Goal: Task Accomplishment & Management: Manage account settings

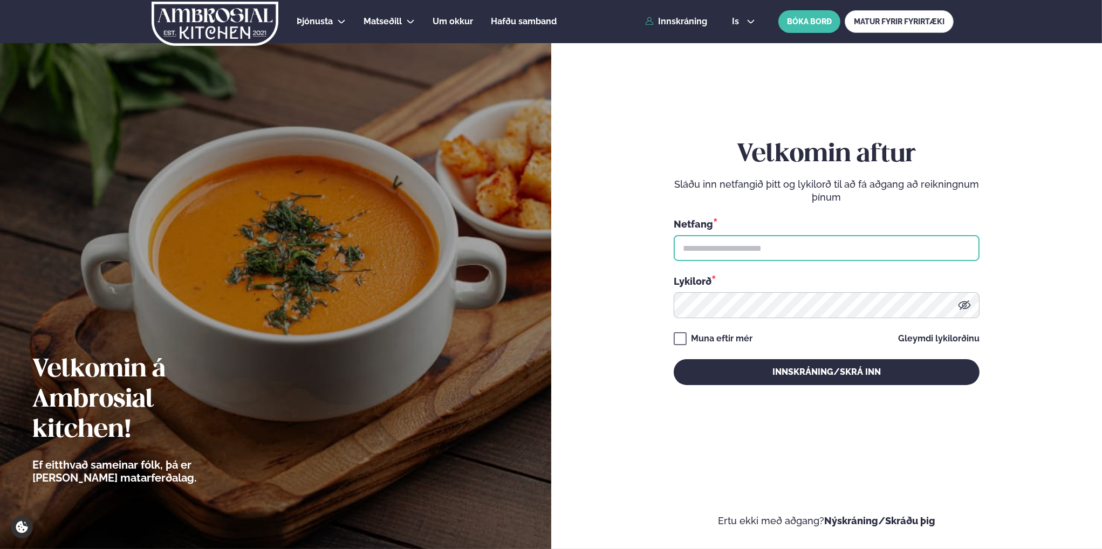
click at [743, 252] on input "text" at bounding box center [826, 248] width 306 height 26
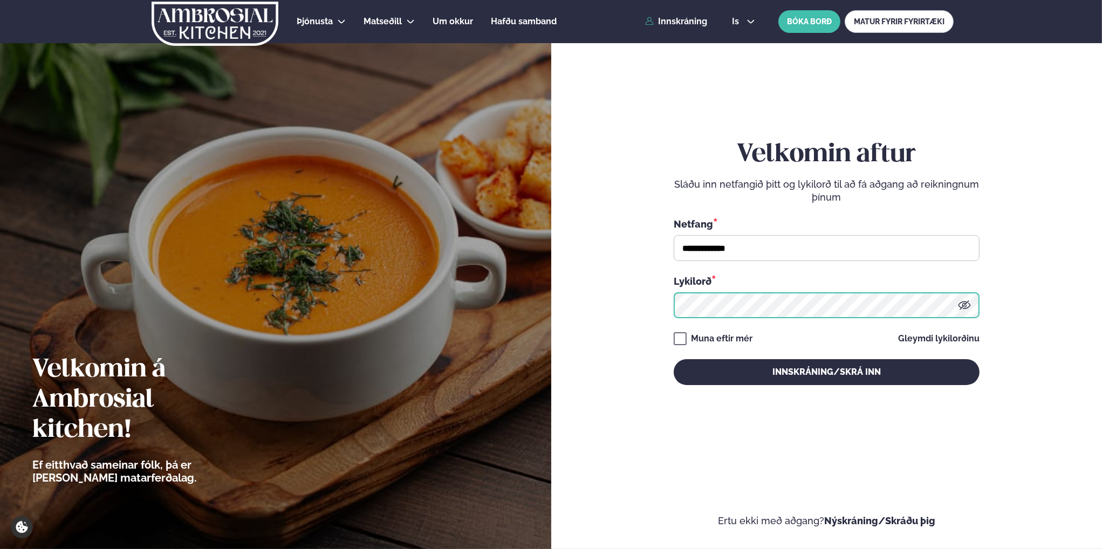
click at [673, 359] on button "Innskráning/Skrá inn" at bounding box center [826, 372] width 306 height 26
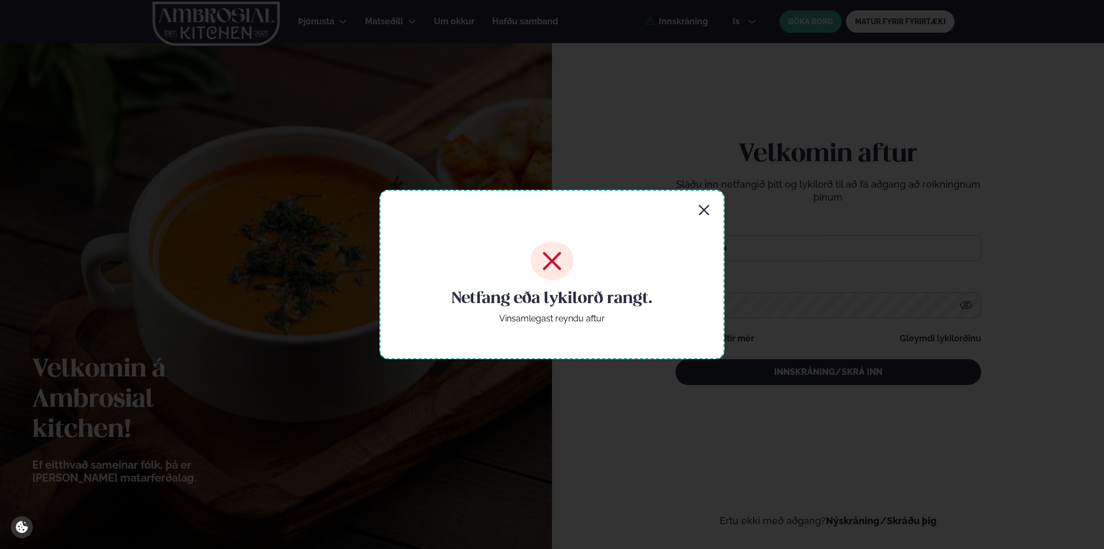
click at [704, 207] on icon "button" at bounding box center [704, 210] width 13 height 13
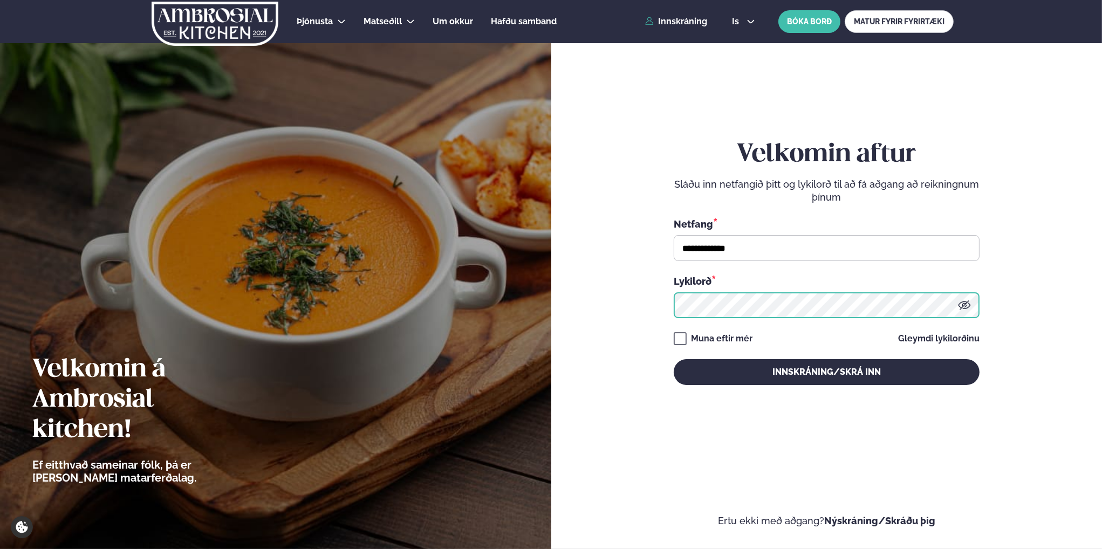
click at [598, 295] on form "**********" at bounding box center [826, 273] width 486 height 508
click at [673, 359] on button "Innskráning/Skrá inn" at bounding box center [826, 372] width 306 height 26
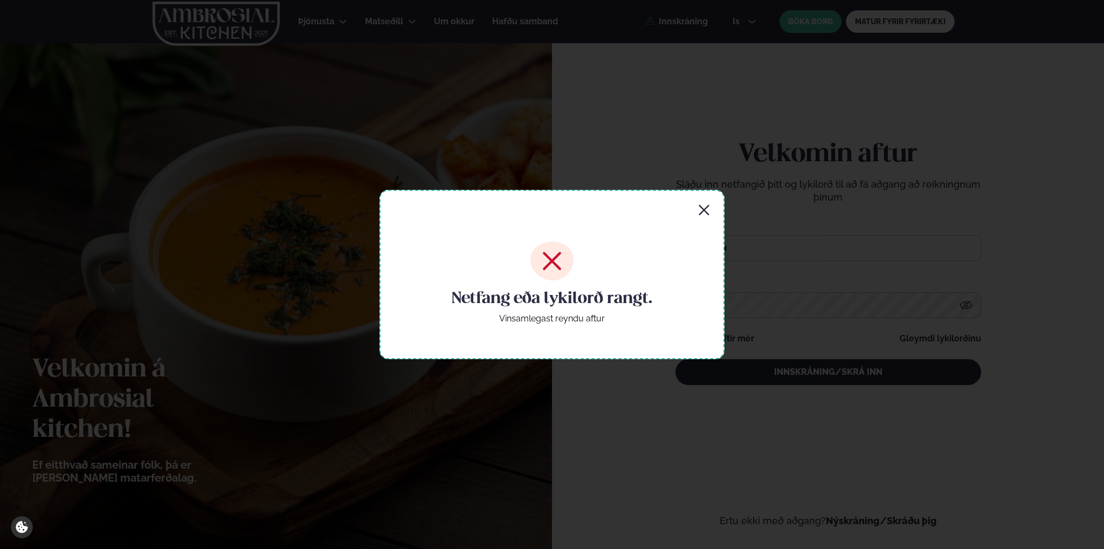
click at [707, 207] on icon "button" at bounding box center [704, 210] width 10 height 10
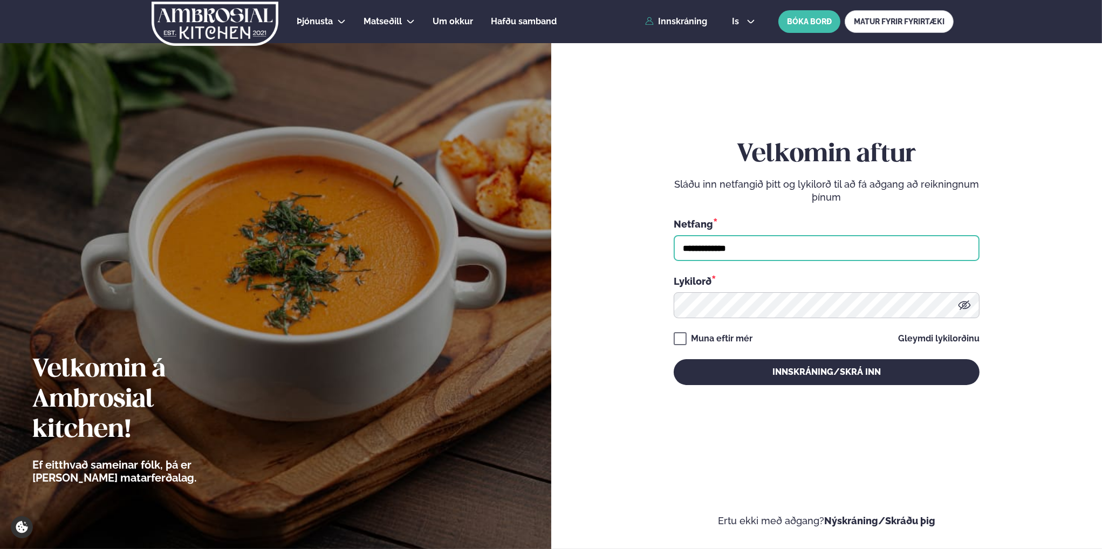
click at [740, 249] on input "**********" at bounding box center [826, 248] width 306 height 26
type input "*"
click at [740, 249] on input "**********" at bounding box center [826, 248] width 306 height 26
type input "**********"
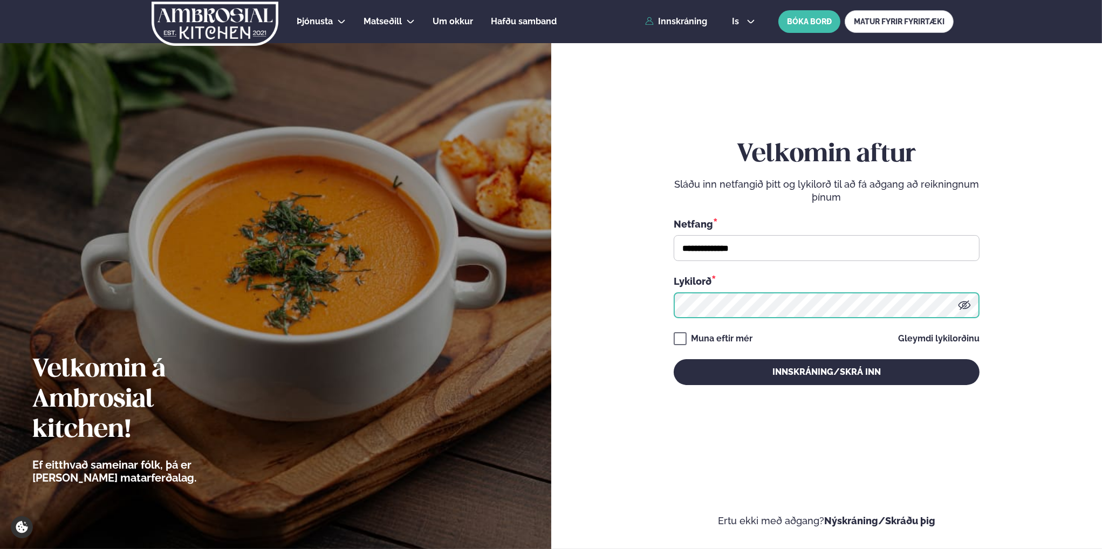
click at [673, 359] on button "Innskráning/Skrá inn" at bounding box center [826, 372] width 306 height 26
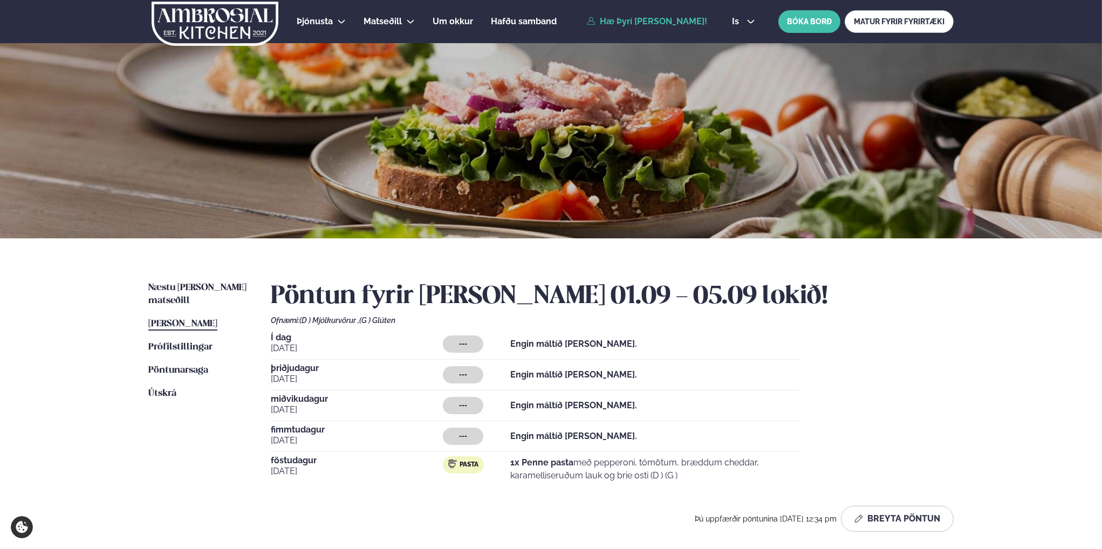
click at [299, 367] on span "þriðjudagur" at bounding box center [357, 368] width 172 height 9
click at [469, 374] on div "---" at bounding box center [463, 374] width 40 height 17
click at [192, 285] on span "Næstu [PERSON_NAME] matseðill" at bounding box center [197, 294] width 98 height 22
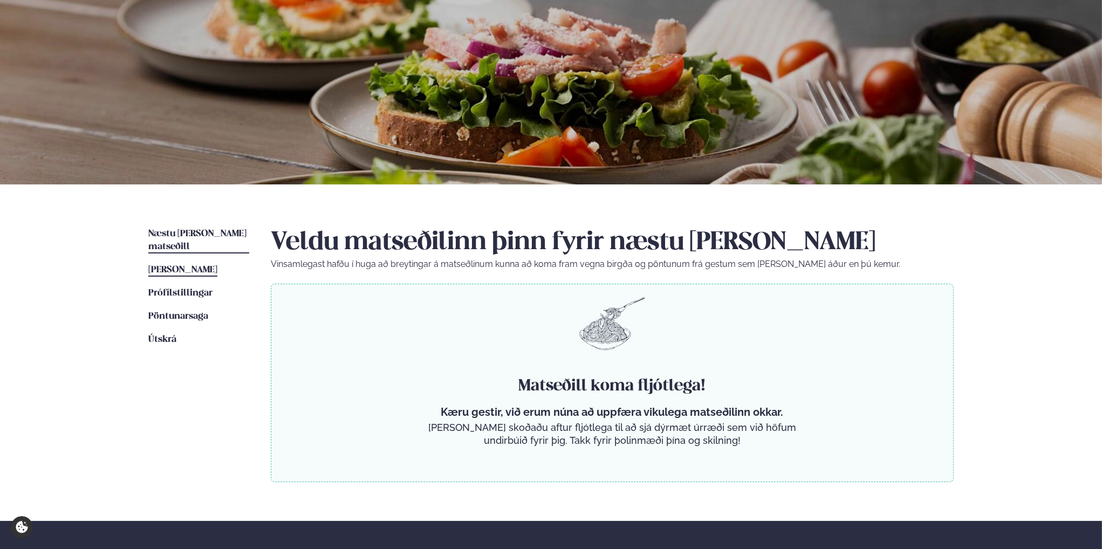
click at [173, 265] on span "[PERSON_NAME]" at bounding box center [182, 269] width 69 height 9
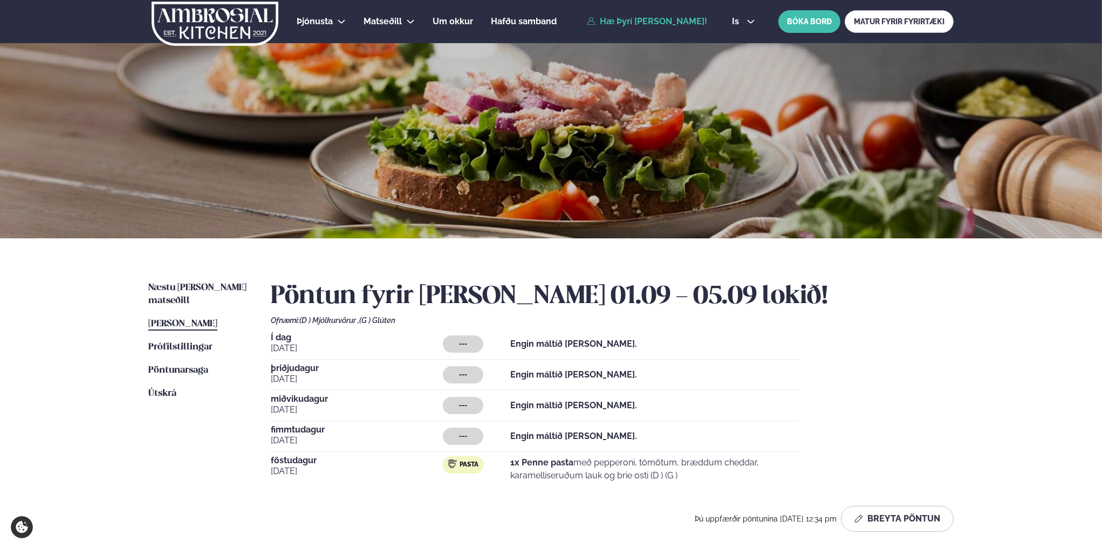
click at [286, 364] on span "þriðjudagur" at bounding box center [357, 368] width 172 height 9
click at [555, 375] on strong "Engin máltíð [PERSON_NAME]." at bounding box center [573, 374] width 127 height 10
click at [287, 370] on span "þriðjudagur" at bounding box center [357, 368] width 172 height 9
click at [557, 373] on strong "Engin máltíð [PERSON_NAME]." at bounding box center [573, 374] width 127 height 10
click at [181, 342] on span "Prófílstillingar" at bounding box center [180, 346] width 64 height 9
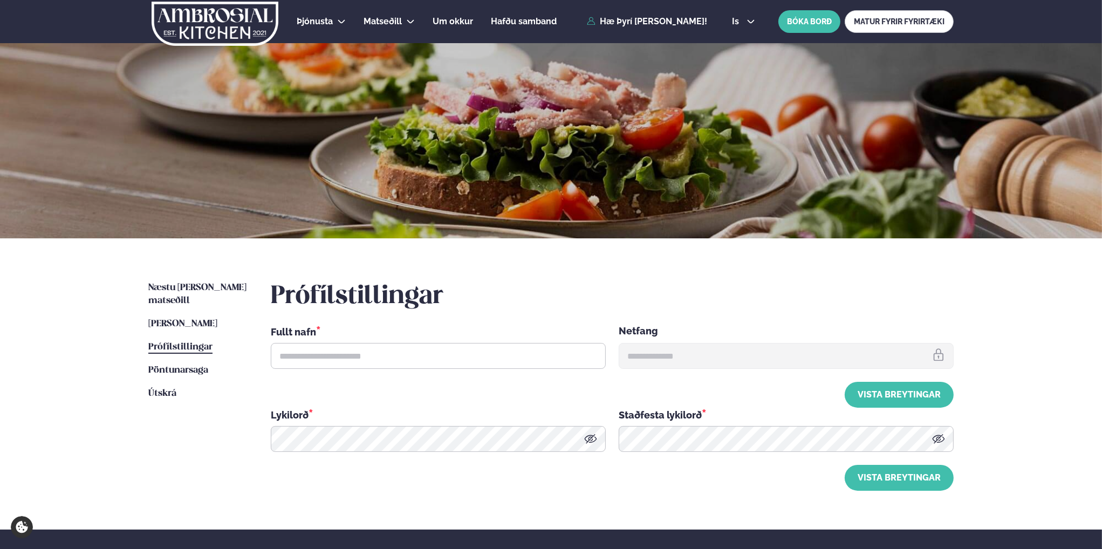
type input "**********"
click at [347, 353] on input "**********" at bounding box center [438, 356] width 335 height 26
click at [181, 318] on link "[PERSON_NAME] matseðill [PERSON_NAME]" at bounding box center [182, 324] width 69 height 13
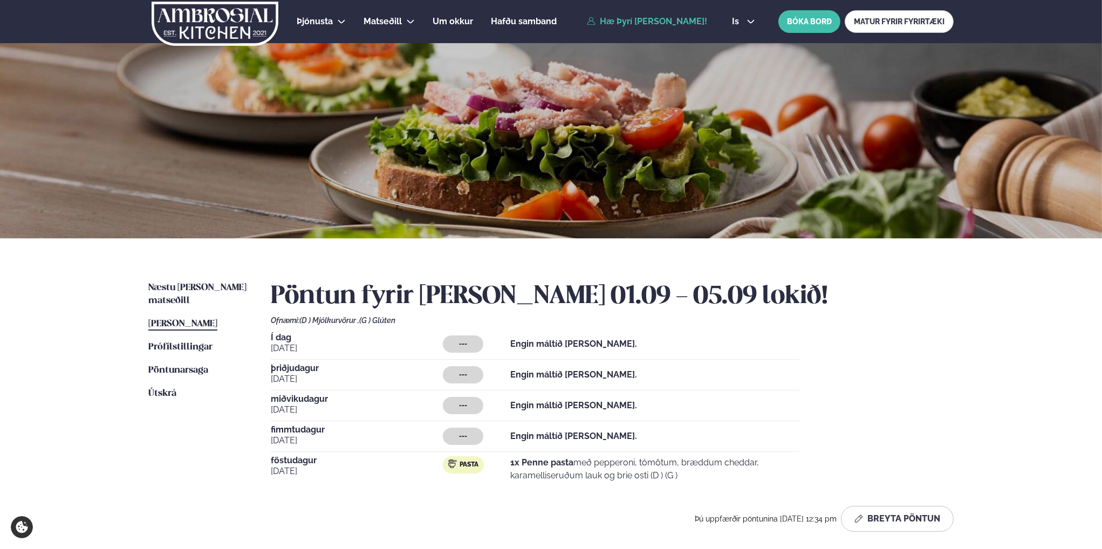
click at [284, 339] on span "Í dag" at bounding box center [357, 337] width 172 height 9
click at [287, 362] on div "Í dag [DATE] --- Engin máltíð [PERSON_NAME]. [DATE] --- Engin máltíð [PERSON_NA…" at bounding box center [612, 409] width 683 height 153
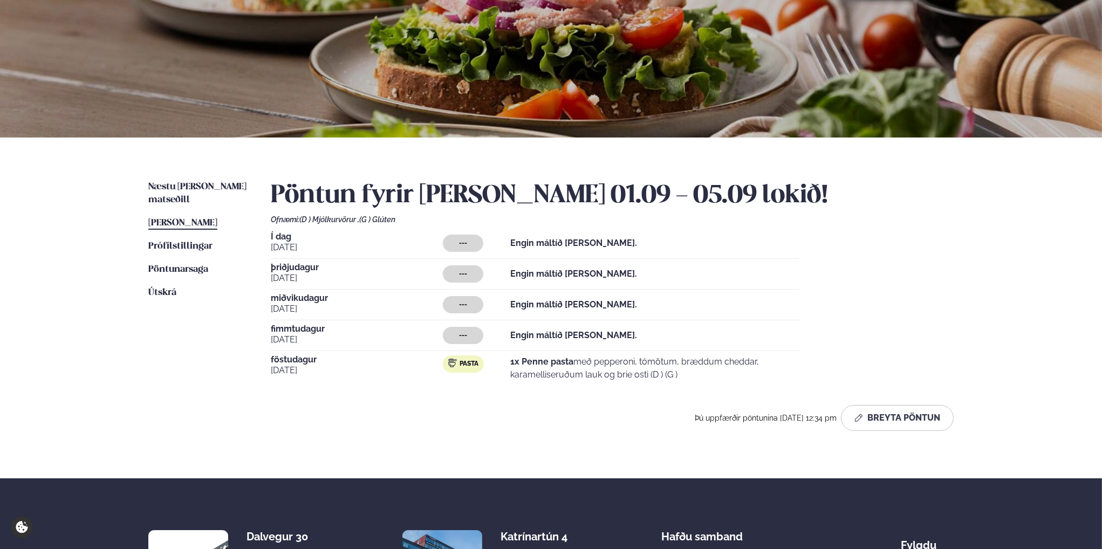
scroll to position [108, 0]
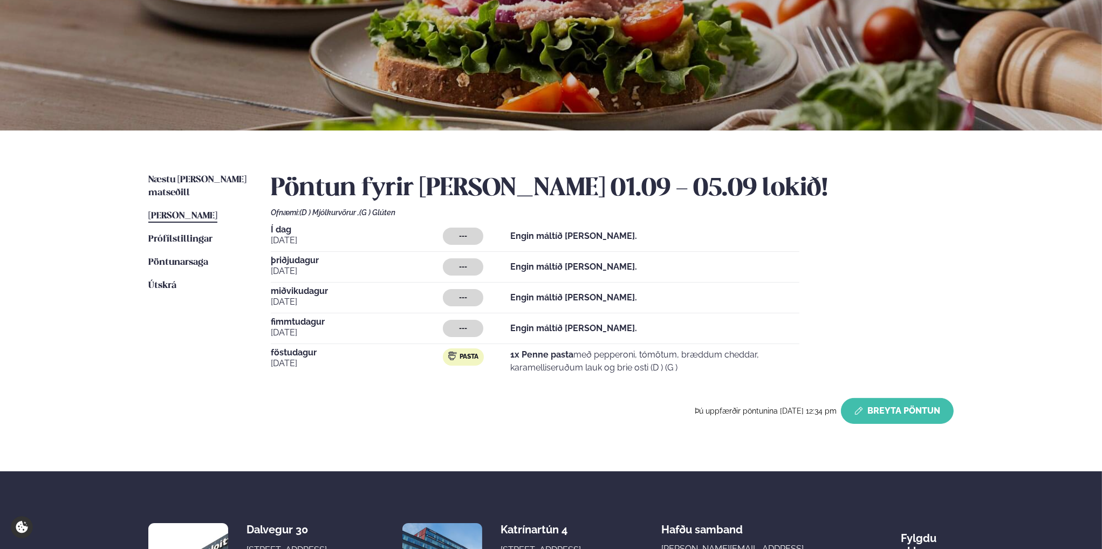
click at [896, 405] on button "Breyta Pöntun" at bounding box center [897, 411] width 113 height 26
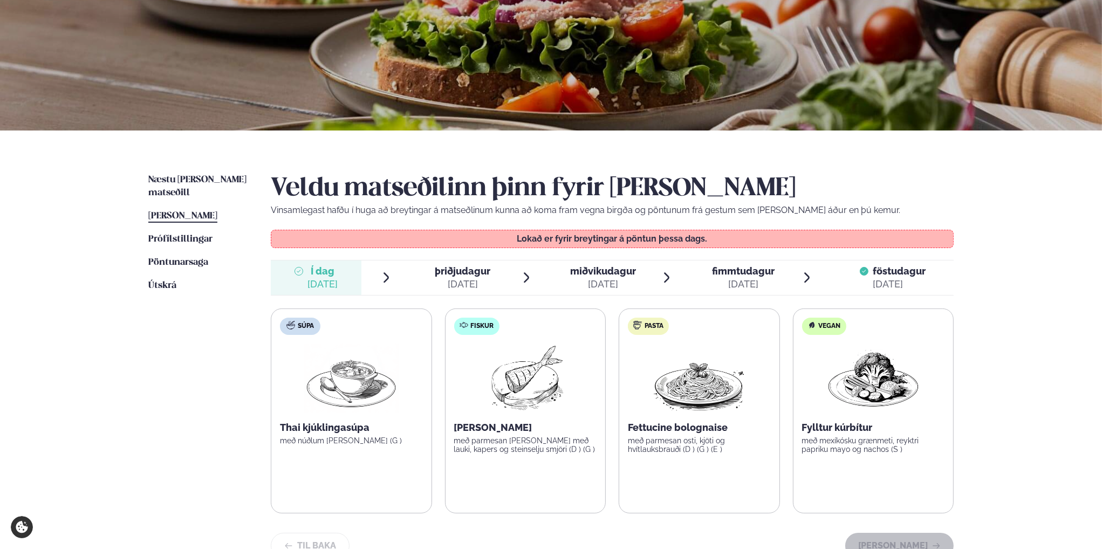
click at [448, 274] on span "þriðjudagur" at bounding box center [463, 270] width 56 height 11
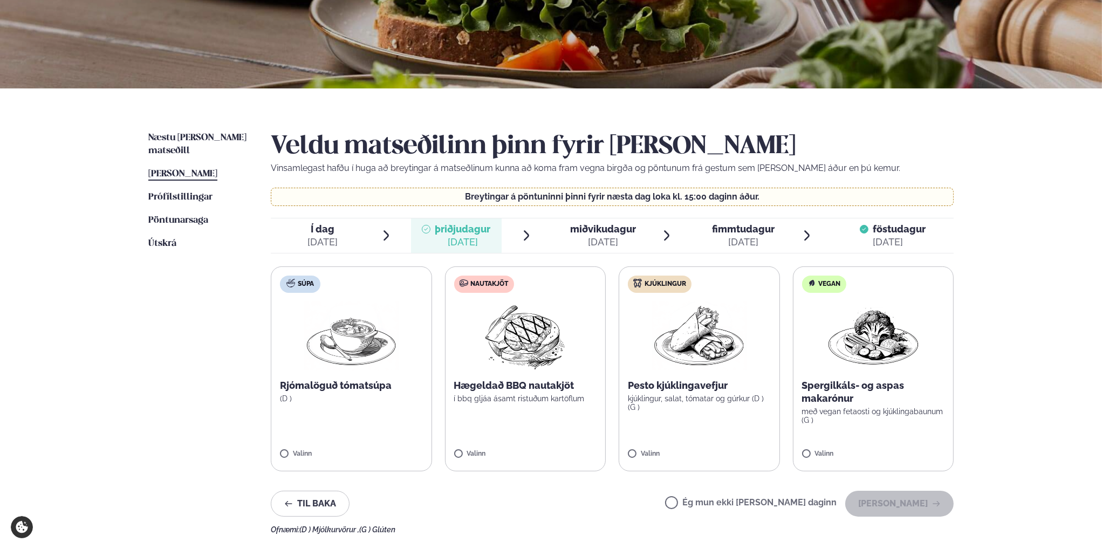
scroll to position [162, 0]
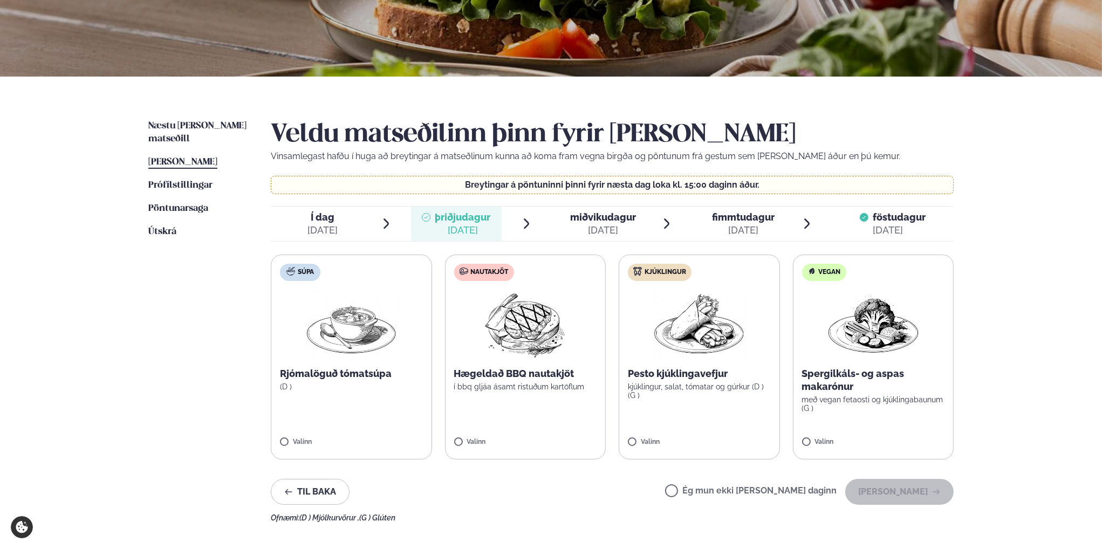
click at [666, 300] on img at bounding box center [698, 324] width 95 height 69
click at [894, 491] on button "[PERSON_NAME]" at bounding box center [899, 492] width 108 height 26
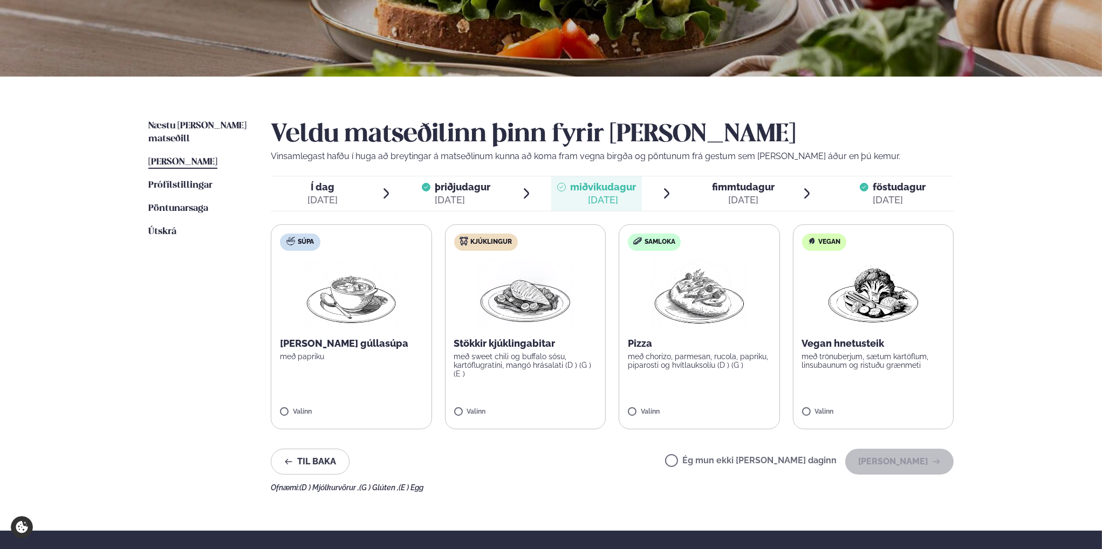
click at [534, 300] on img at bounding box center [525, 293] width 95 height 69
click at [892, 460] on button "[PERSON_NAME]" at bounding box center [899, 462] width 108 height 26
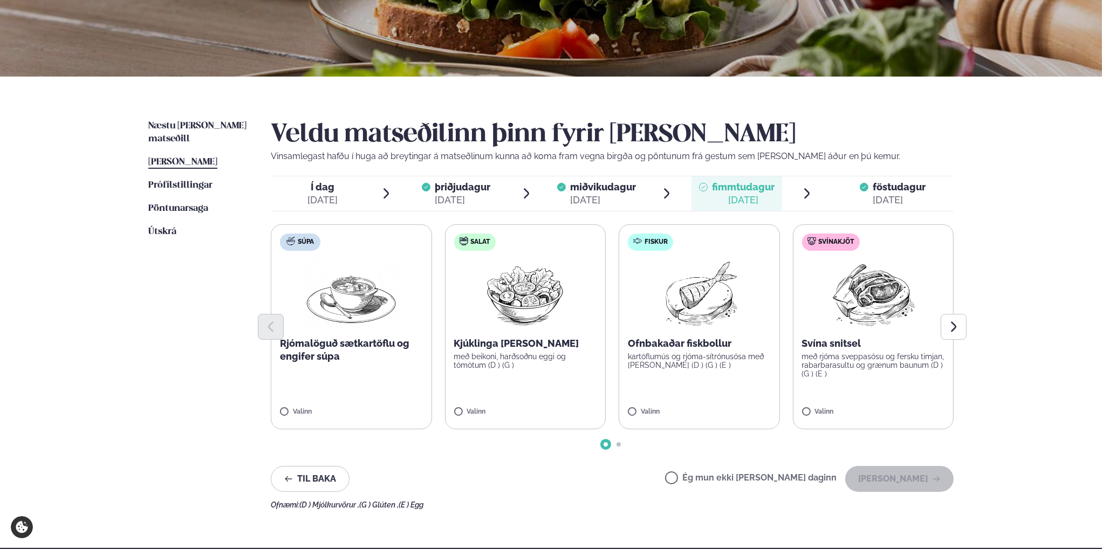
click at [725, 202] on div "[DATE]" at bounding box center [743, 200] width 63 height 13
click at [691, 350] on div "Ofnbakaðar fiskbollur kartöflumús og rjóma-sítrónusósa með [PERSON_NAME] (D ) (…" at bounding box center [699, 353] width 143 height 32
click at [901, 473] on button "[PERSON_NAME]" at bounding box center [899, 479] width 108 height 26
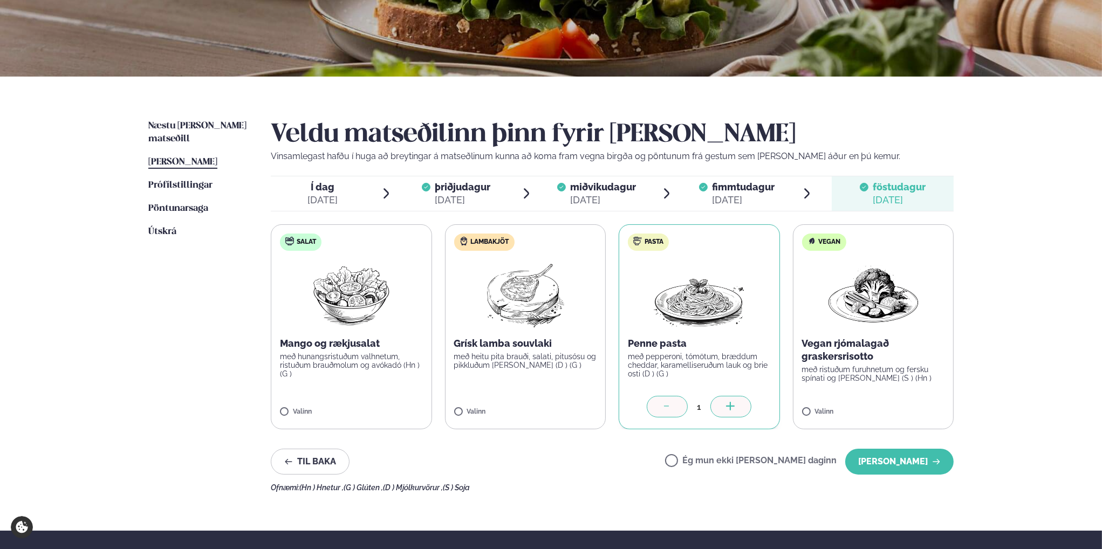
click at [891, 186] on span "föstudagur" at bounding box center [898, 186] width 53 height 11
click at [708, 459] on label "Ég mun ekki [PERSON_NAME] daginn" at bounding box center [750, 461] width 171 height 11
click at [887, 462] on button "[PERSON_NAME]" at bounding box center [899, 462] width 108 height 26
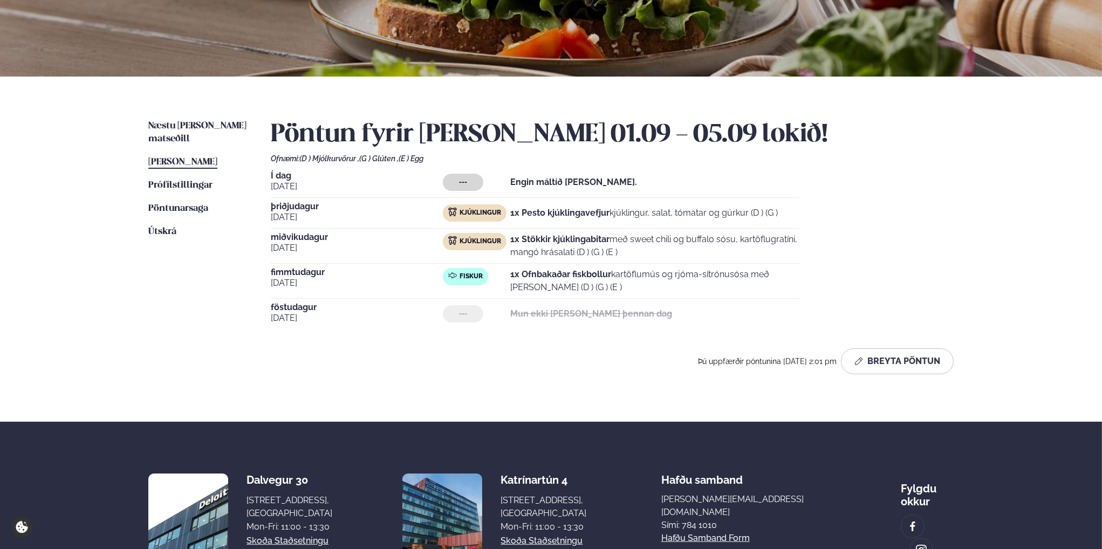
click at [638, 335] on div "Pöntun fyrir [PERSON_NAME] 01.09 - 05.09 lokið! Ofnæmi: (D ) Mjólkurvörur , (G …" at bounding box center [612, 247] width 683 height 254
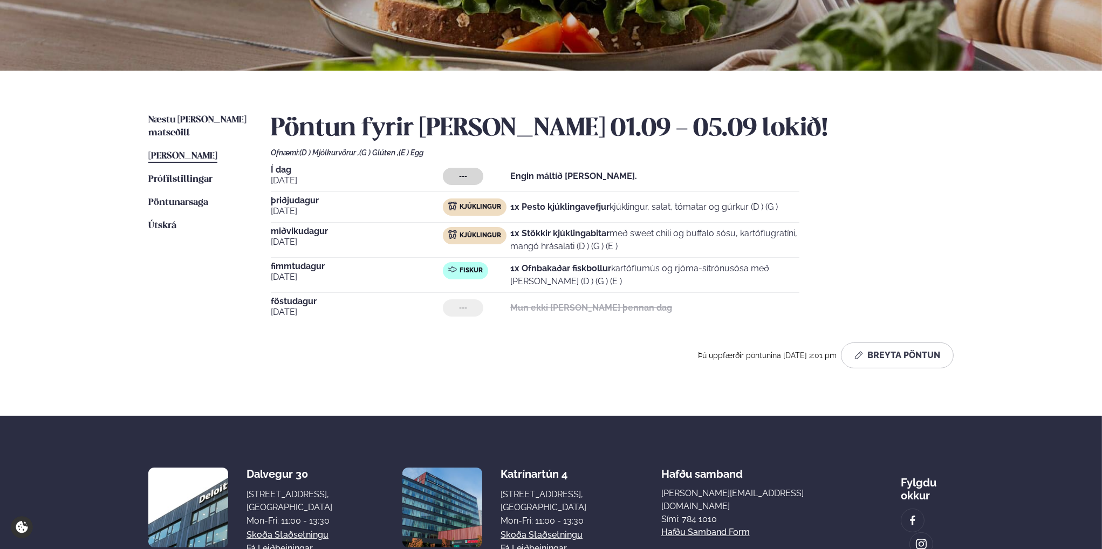
scroll to position [216, 0]
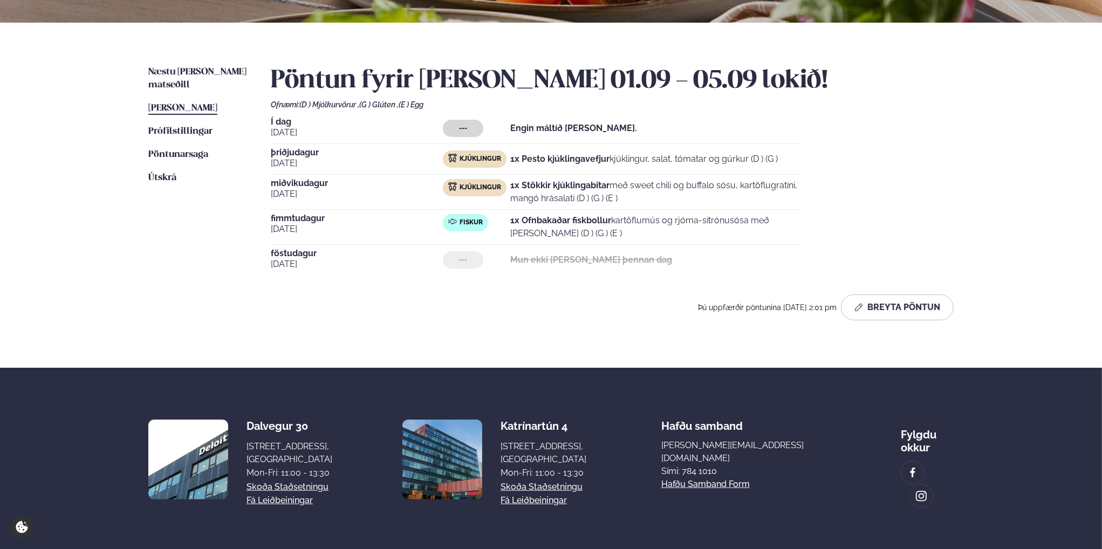
click at [186, 243] on ul "Næstu [PERSON_NAME] matseðill Næsta vika [PERSON_NAME] matseðill [PERSON_NAME] …" at bounding box center [198, 197] width 101 height 263
